Goal: Task Accomplishment & Management: Manage account settings

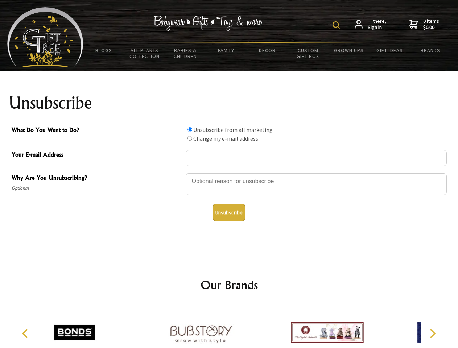
click at [337, 25] on img at bounding box center [336, 24] width 7 height 7
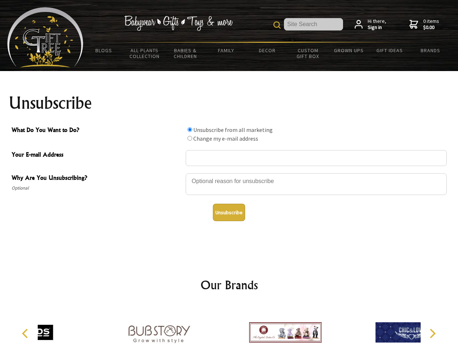
click at [229, 173] on div at bounding box center [316, 185] width 261 height 25
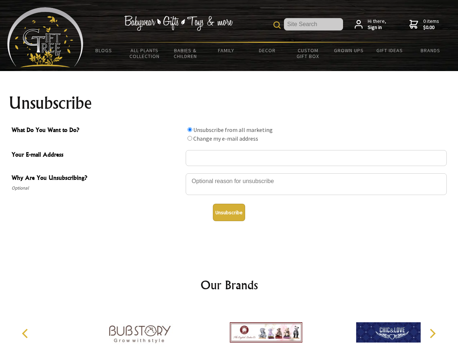
click at [190, 129] on input "What Do You Want to Do?" at bounding box center [189, 129] width 5 height 5
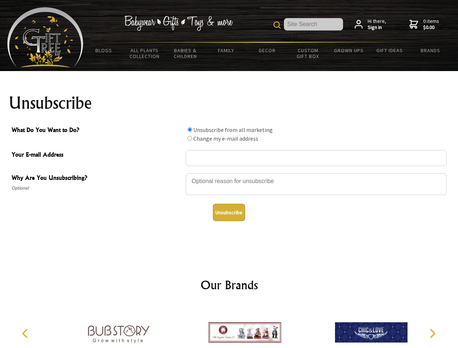
click at [190, 138] on input "What Do You Want to Do?" at bounding box center [189, 138] width 5 height 5
radio input "true"
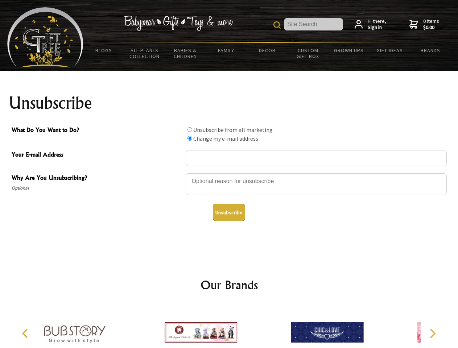
click at [229, 212] on button "Unsubscribe" at bounding box center [229, 212] width 32 height 17
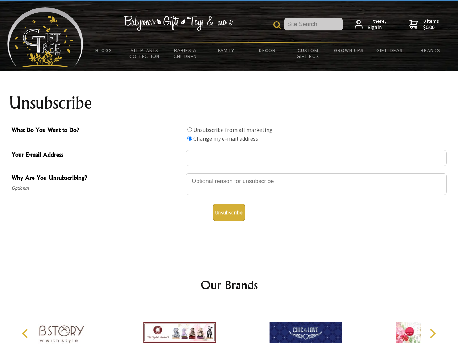
click at [243, 327] on div at bounding box center [306, 333] width 126 height 57
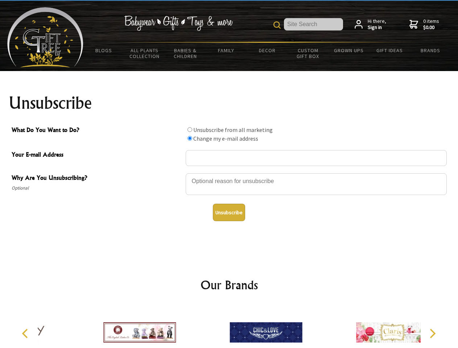
click at [26, 334] on icon "Previous" at bounding box center [25, 333] width 9 height 9
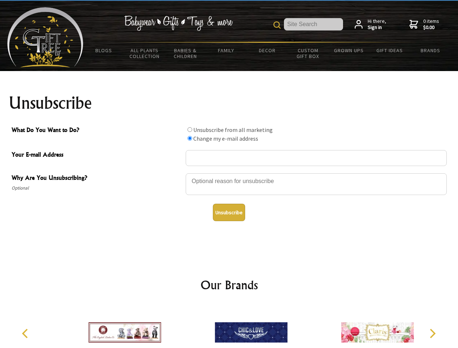
click at [432, 334] on icon "Next" at bounding box center [431, 333] width 9 height 9
